Goal: Book appointment/travel/reservation

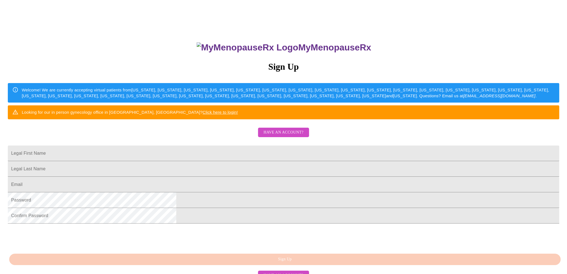
scroll to position [56, 0]
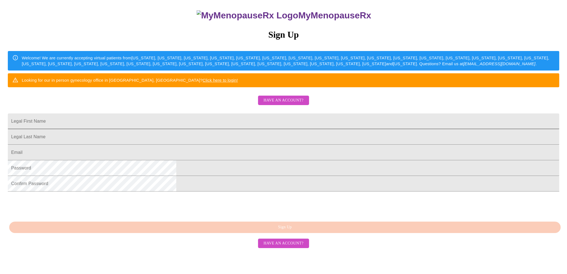
click at [239, 129] on input "Legal First Name" at bounding box center [283, 121] width 551 height 16
type input "[PERSON_NAME]"
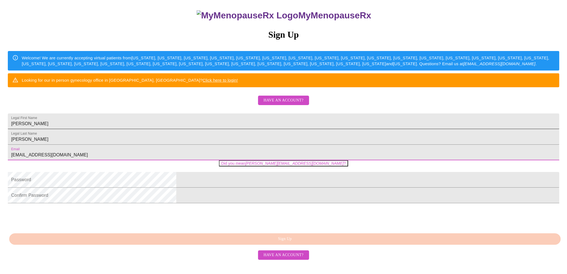
type input "[EMAIL_ADDRESS][DOMAIN_NAME]"
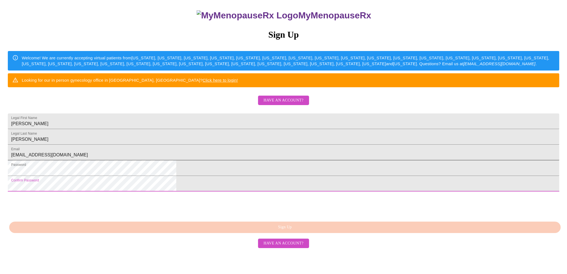
scroll to position [81, 0]
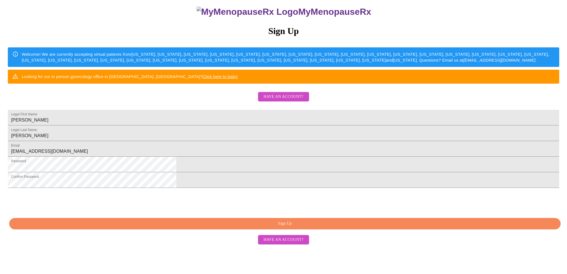
click at [295, 227] on span "Sign Up" at bounding box center [285, 223] width 538 height 7
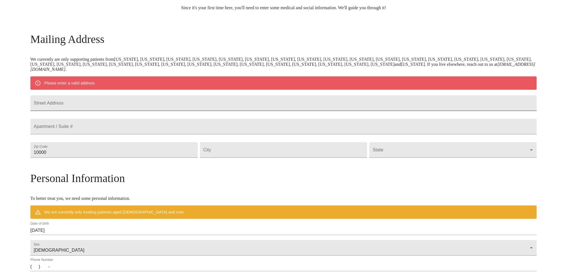
click at [134, 105] on input "Street Address" at bounding box center [283, 103] width 506 height 16
click at [145, 110] on input "Street Address" at bounding box center [283, 103] width 506 height 16
type input "[STREET_ADDRESS]"
type input "[GEOGRAPHIC_DATA]"
click at [405, 167] on body "MyMenopauseRx Welcome to MyMenopauseRx Since it's your first time here, you'll …" at bounding box center [283, 160] width 562 height 434
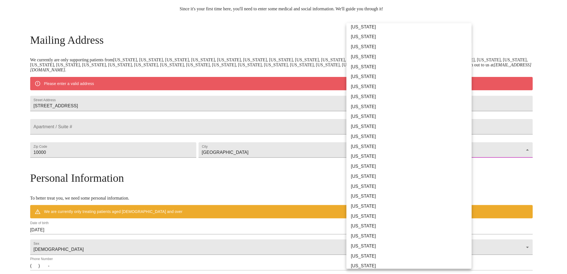
scroll to position [195, 0]
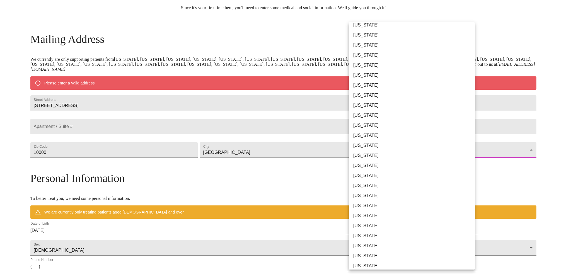
click at [382, 207] on li "[US_STATE]" at bounding box center [414, 206] width 130 height 10
type input "[US_STATE]"
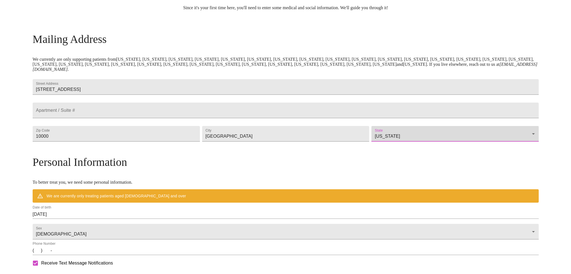
scroll to position [115, 0]
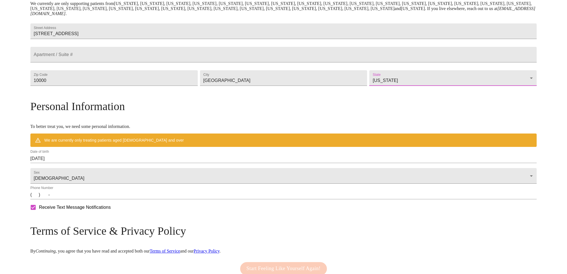
click at [107, 163] on input "[DATE]" at bounding box center [283, 158] width 506 height 9
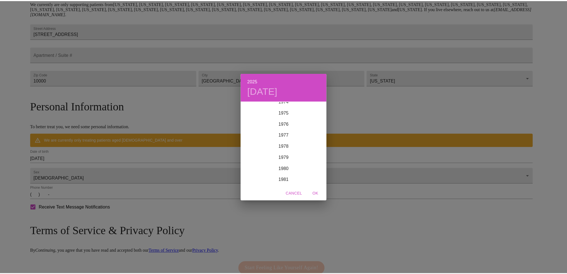
scroll to position [814, 0]
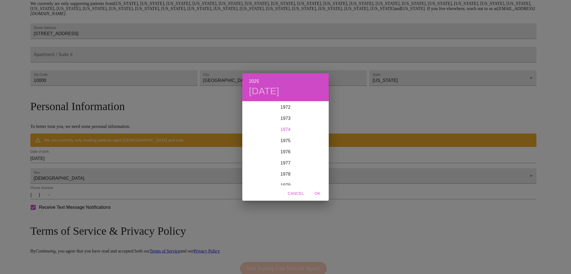
click at [291, 129] on div "1974" at bounding box center [285, 129] width 86 height 11
click at [312, 174] on div "Dec" at bounding box center [314, 174] width 29 height 21
click at [275, 130] on p "3" at bounding box center [274, 131] width 2 height 6
click at [317, 191] on span "OK" at bounding box center [317, 193] width 13 height 7
type input "[DATE]"
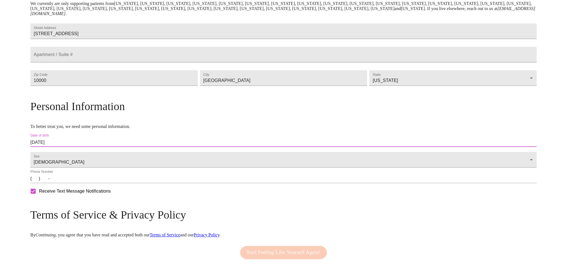
click at [95, 183] on input "(   )    -" at bounding box center [283, 178] width 506 height 9
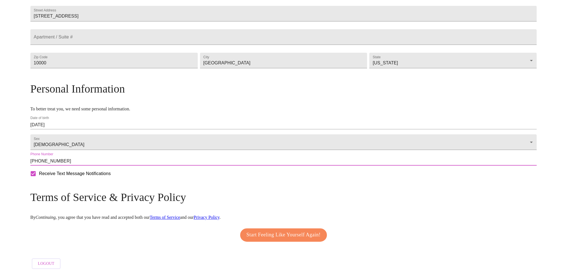
type input "[PHONE_NUMBER]"
click at [291, 235] on span "Start Feeling Like Yourself Again!" at bounding box center [283, 234] width 74 height 9
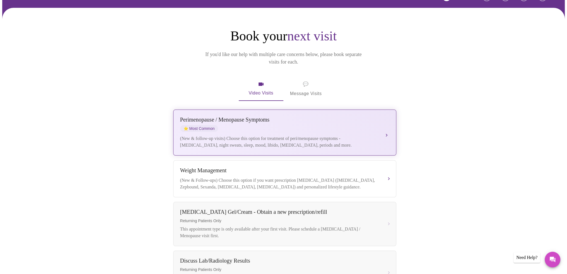
scroll to position [37, 0]
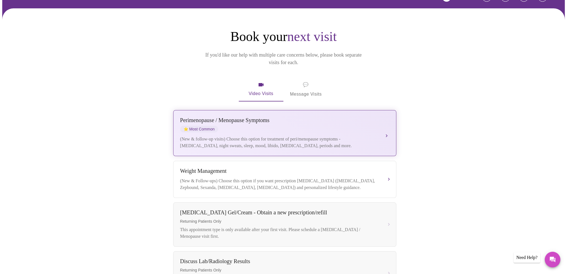
click at [352, 136] on div "(New & follow-up visits) Choose this option for treatment of peri/menopause sym…" at bounding box center [279, 142] width 198 height 13
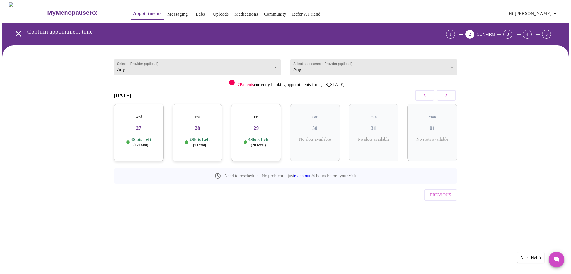
click at [445, 96] on icon "button" at bounding box center [446, 95] width 7 height 7
click at [248, 137] on p "9 Slots Left ( 37 Total)" at bounding box center [258, 142] width 20 height 11
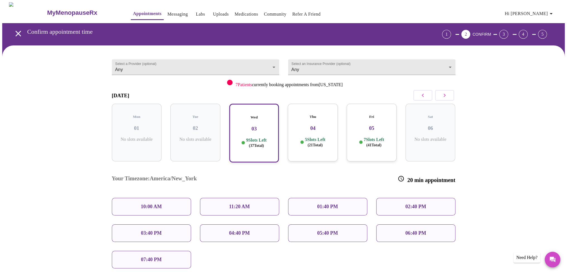
click at [379, 130] on div "Fri 05 7 Slots Left ( 41 Total)" at bounding box center [371, 133] width 50 height 58
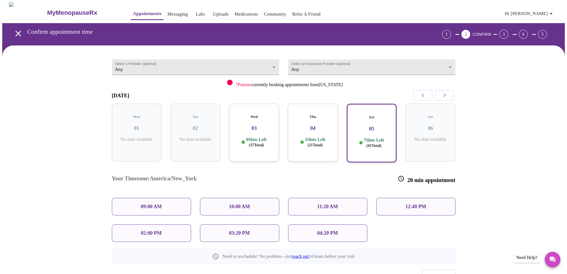
click at [153, 204] on p "09:00 AM" at bounding box center [151, 207] width 21 height 6
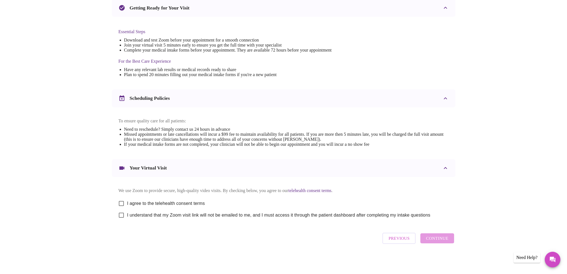
scroll to position [130, 0]
click at [123, 200] on input "I agree to the telehealth consent terms" at bounding box center [121, 204] width 12 height 12
checkbox input "true"
click at [123, 216] on input "I understand that my Zoom visit link will not be emailed to me, and I must acce…" at bounding box center [121, 215] width 12 height 12
checkbox input "true"
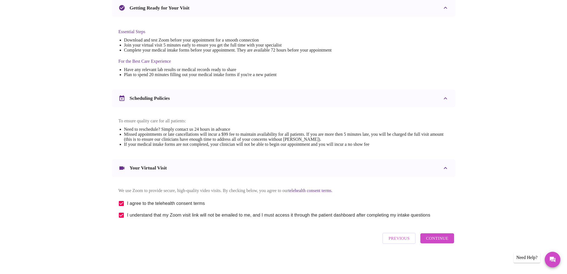
click at [429, 240] on span "Continue" at bounding box center [437, 238] width 22 height 7
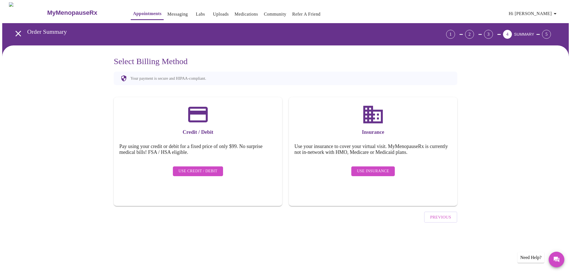
click at [388, 168] on button "Use Insurance" at bounding box center [372, 171] width 43 height 10
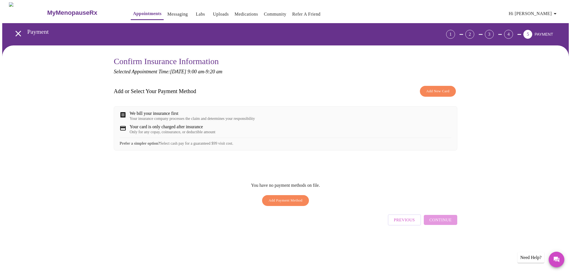
click at [439, 92] on span "Add New Card" at bounding box center [437, 91] width 23 height 6
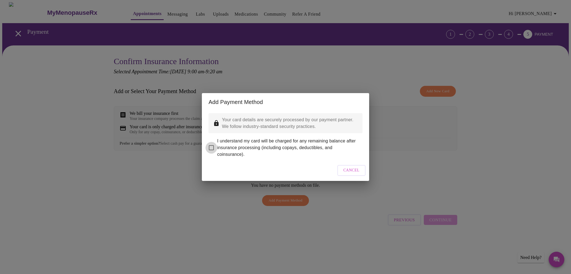
click at [212, 147] on input "I understand my card will be charged for any remaining balance after insurance …" at bounding box center [211, 148] width 12 height 12
checkbox input "true"
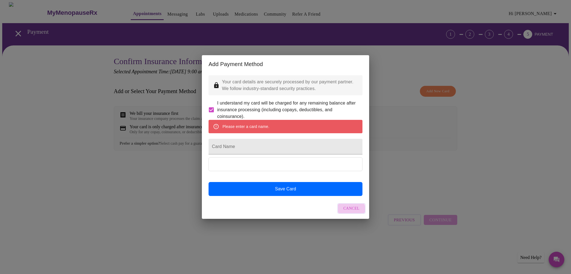
click at [343, 214] on button "Cancel" at bounding box center [351, 208] width 28 height 11
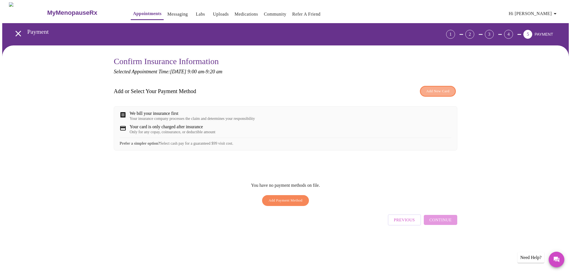
click at [439, 94] on button "Add New Card" at bounding box center [438, 91] width 36 height 11
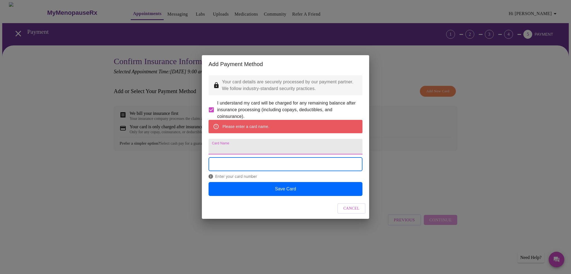
click at [271, 145] on input "Card Name" at bounding box center [285, 147] width 154 height 16
click at [249, 149] on input "Card Name" at bounding box center [285, 147] width 154 height 16
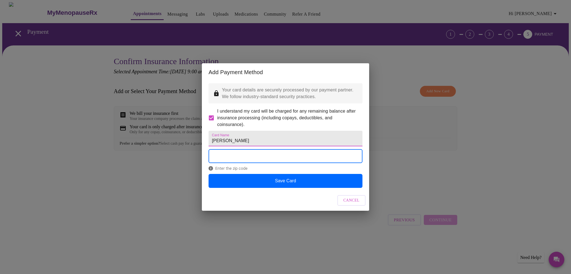
type input "[PERSON_NAME]"
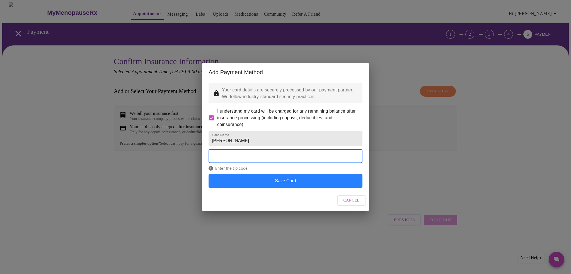
click at [275, 185] on button "Save Card" at bounding box center [285, 181] width 154 height 14
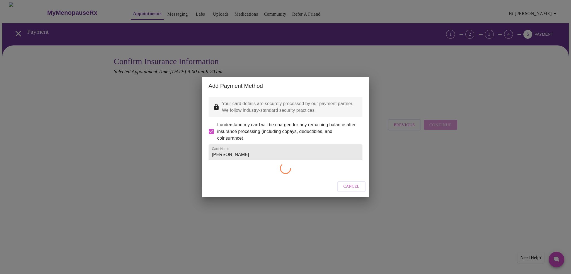
checkbox input "false"
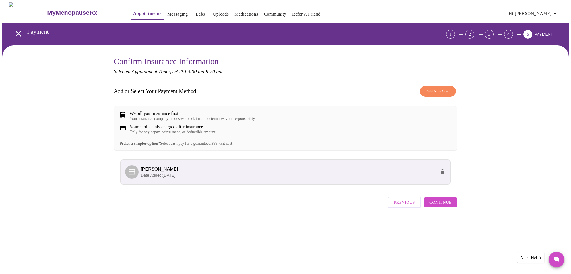
click at [446, 206] on span "Continue" at bounding box center [440, 202] width 22 height 7
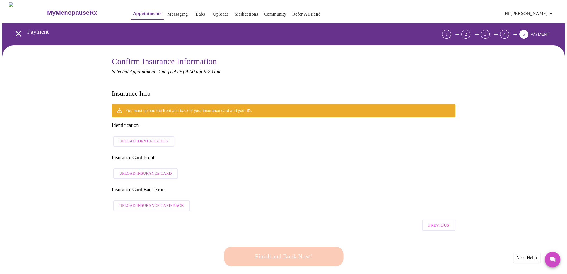
drag, startPoint x: 156, startPoint y: 127, endPoint x: 342, endPoint y: 146, distance: 186.6
click at [342, 146] on div "You must upload the front and back of your insurance card and your ID. Identifi…" at bounding box center [283, 159] width 343 height 110
click at [153, 138] on span "Upload Identification" at bounding box center [143, 141] width 49 height 7
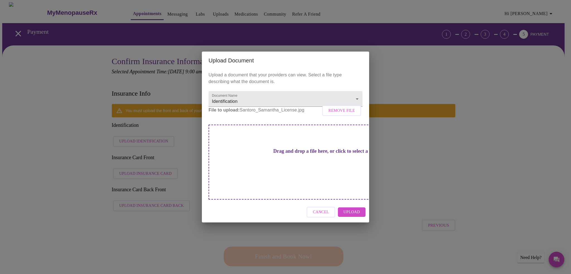
drag, startPoint x: 353, startPoint y: 203, endPoint x: 350, endPoint y: 202, distance: 3.5
click at [353, 209] on span "Upload" at bounding box center [351, 212] width 16 height 7
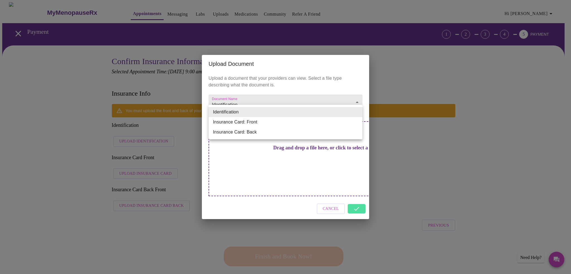
click at [317, 127] on li "Insurance Card: Back" at bounding box center [285, 132] width 154 height 10
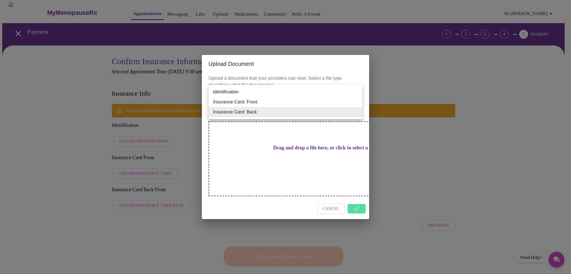
click at [320, 104] on li "Insurance Card: Front" at bounding box center [285, 102] width 154 height 10
type input "Insurance Card: Front"
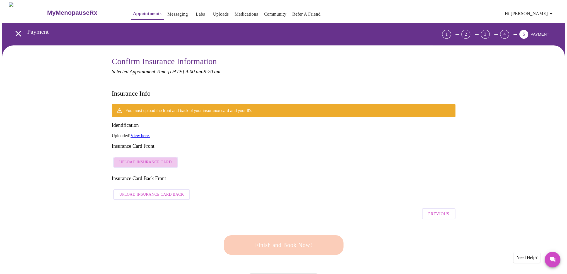
click at [163, 159] on span "Upload Insurance Card" at bounding box center [145, 162] width 52 height 7
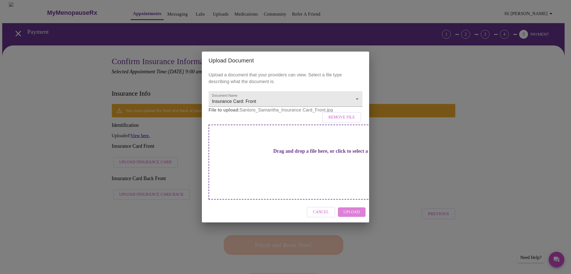
click at [349, 209] on span "Upload" at bounding box center [351, 212] width 16 height 7
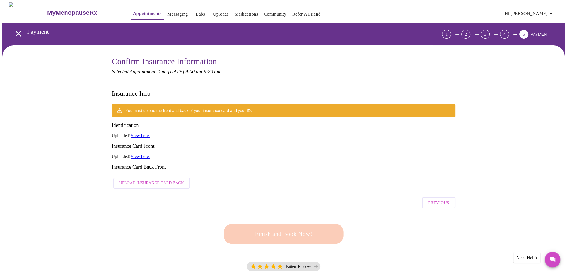
click at [136, 180] on span "Upload Insurance Card Back" at bounding box center [151, 183] width 65 height 7
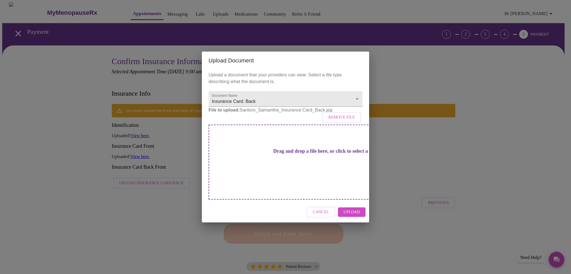
click at [349, 209] on span "Upload" at bounding box center [351, 212] width 16 height 7
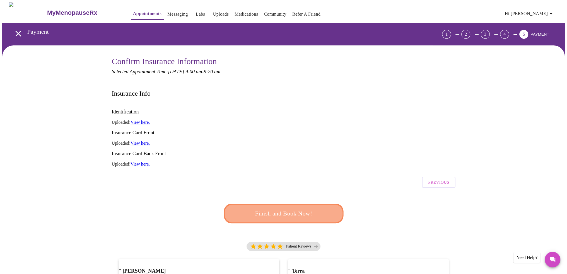
click at [302, 208] on span "Finish and Book Now!" at bounding box center [283, 213] width 103 height 10
